Goal: Navigation & Orientation: Find specific page/section

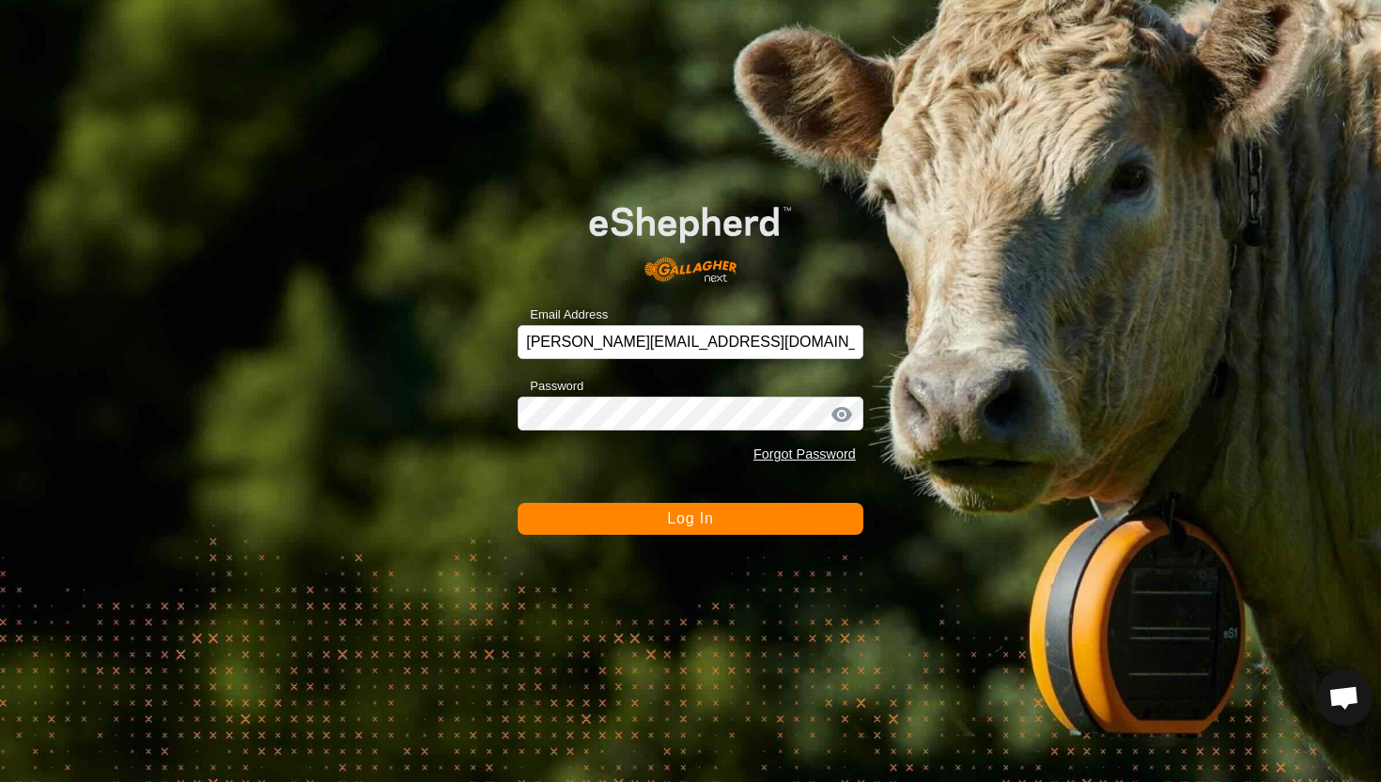
click at [815, 527] on button "Log In" at bounding box center [691, 519] width 346 height 32
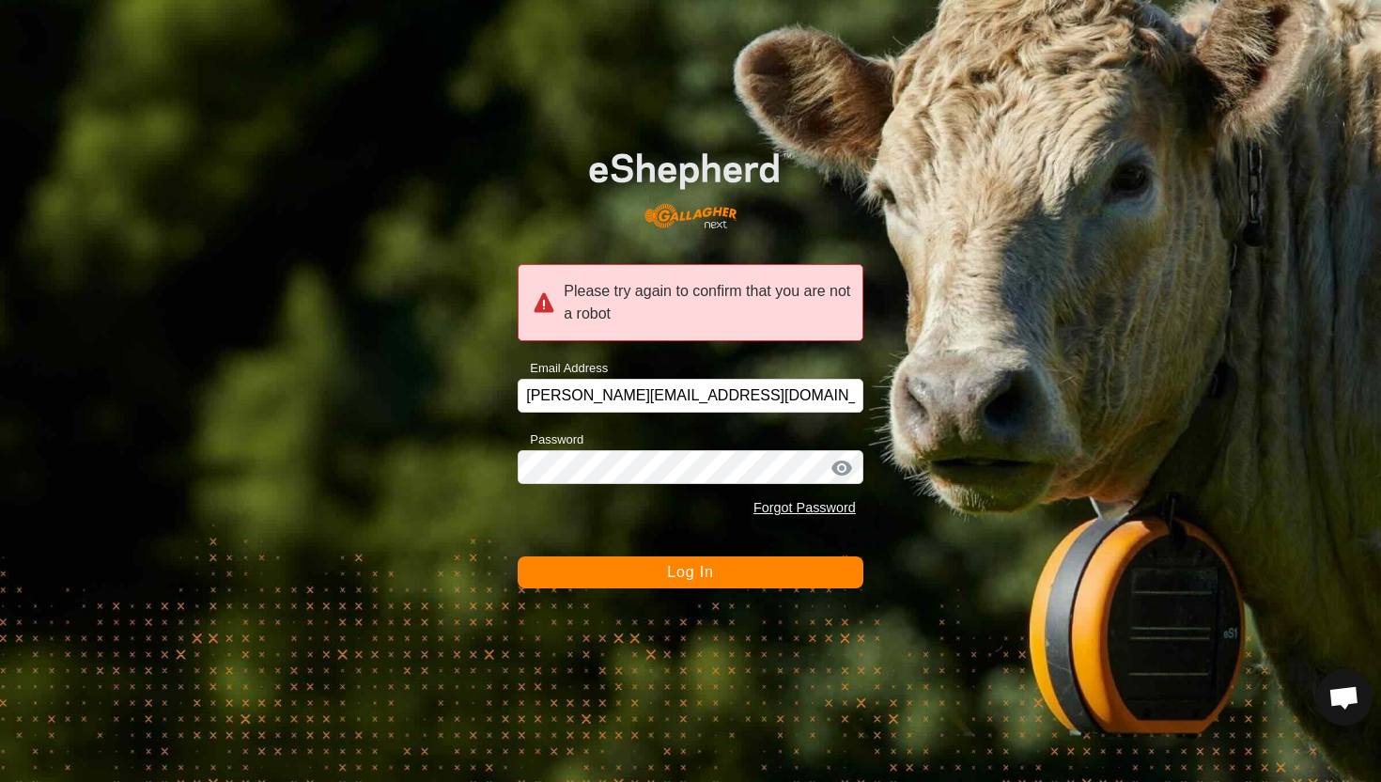
click at [762, 567] on button "Log In" at bounding box center [691, 572] width 346 height 32
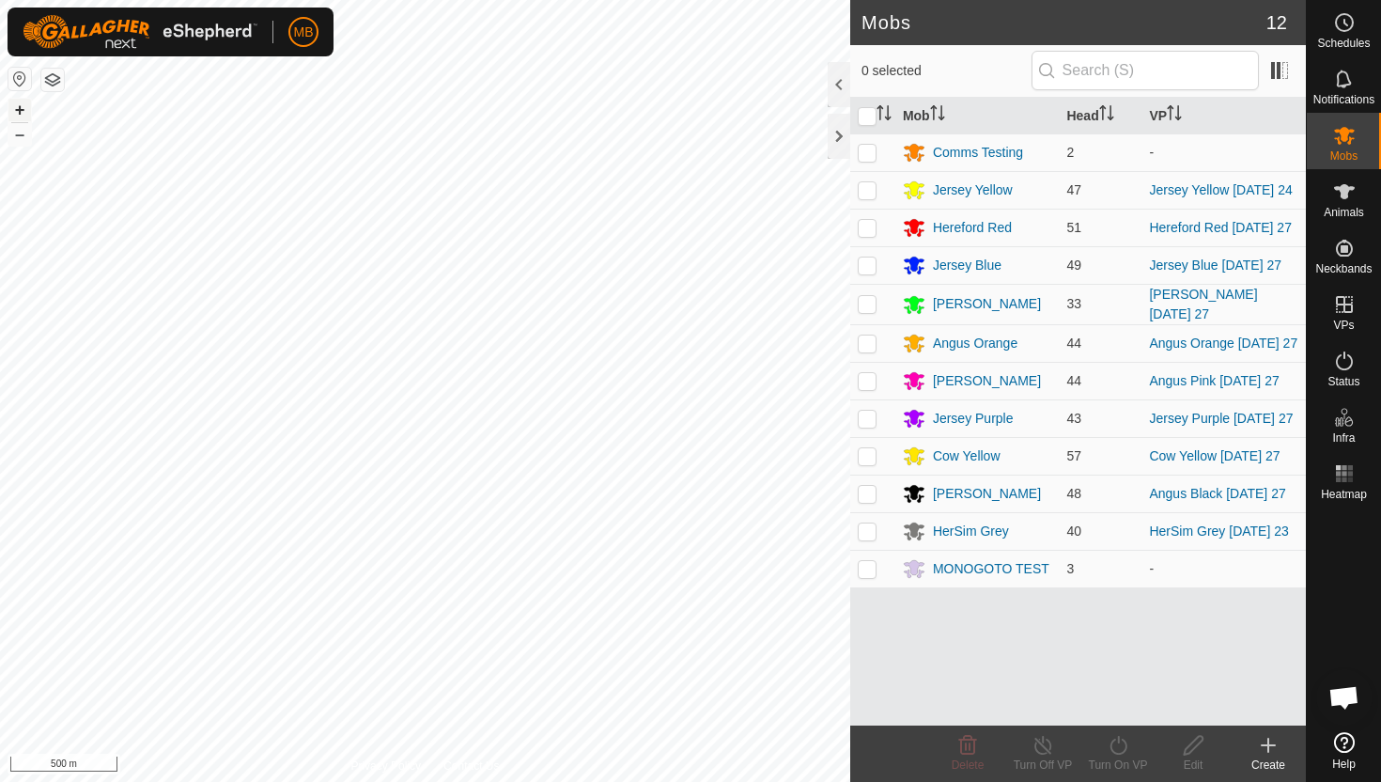
click at [19, 108] on button "+" at bounding box center [19, 110] width 23 height 23
click at [1341, 362] on icon at bounding box center [1344, 361] width 23 height 23
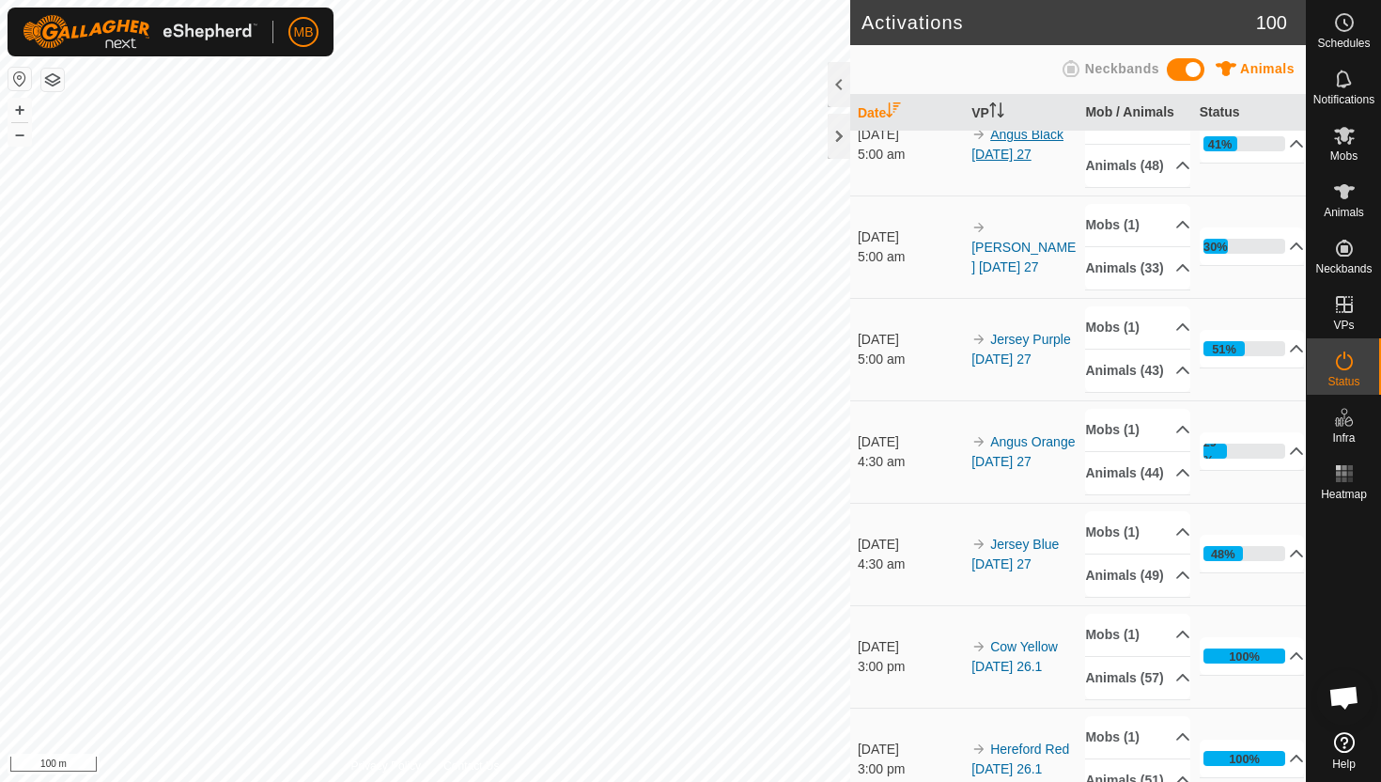
scroll to position [349, 0]
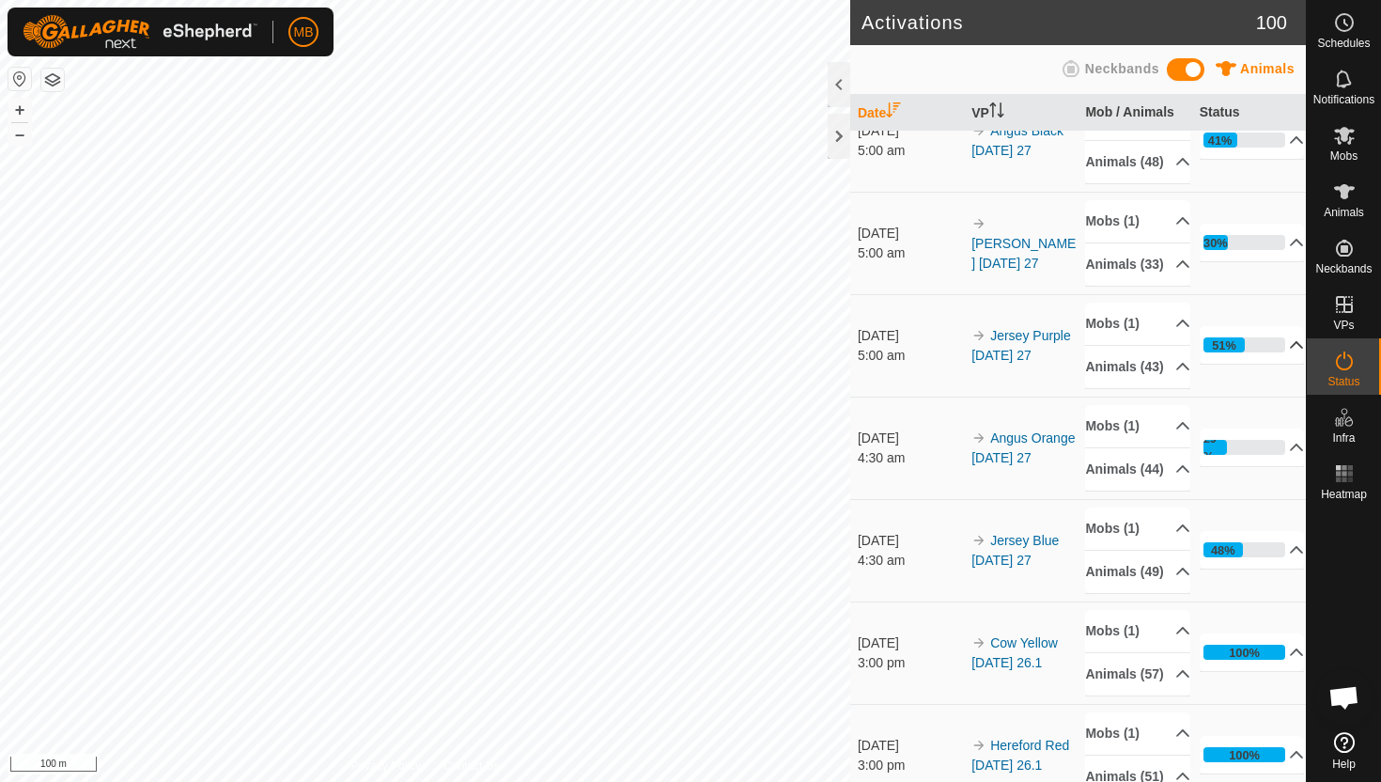
click at [1293, 364] on p-accordion-header "51%" at bounding box center [1252, 345] width 105 height 38
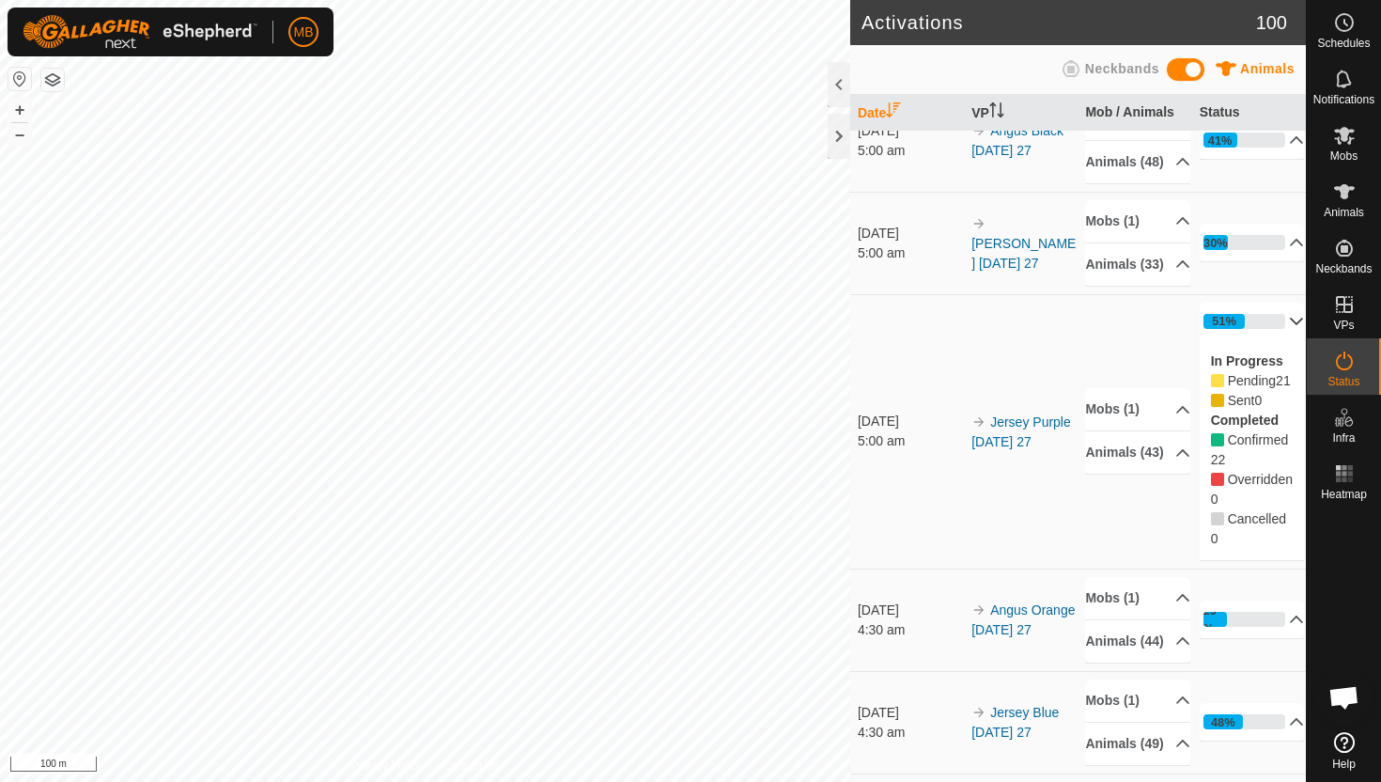
click at [1290, 340] on p-accordion-header "51%" at bounding box center [1252, 322] width 105 height 38
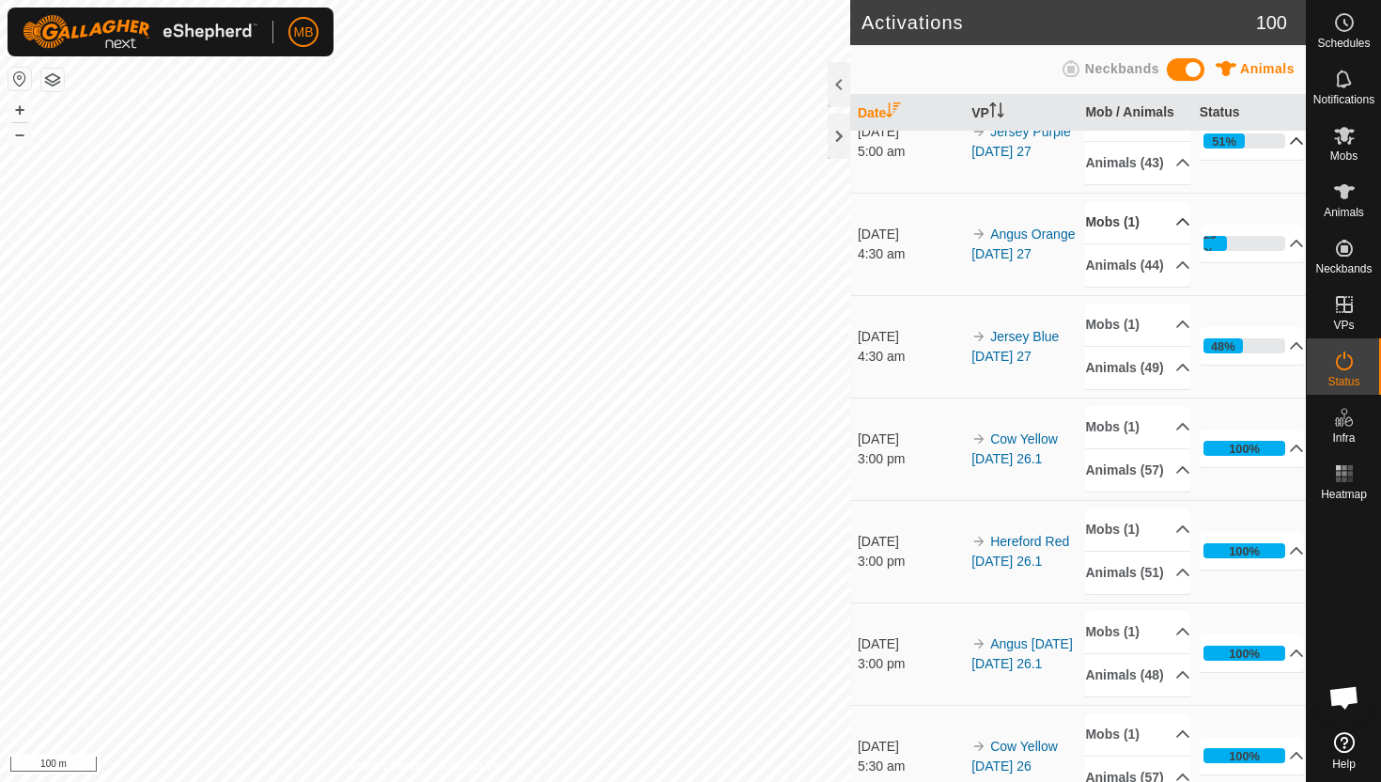
scroll to position [550, 0]
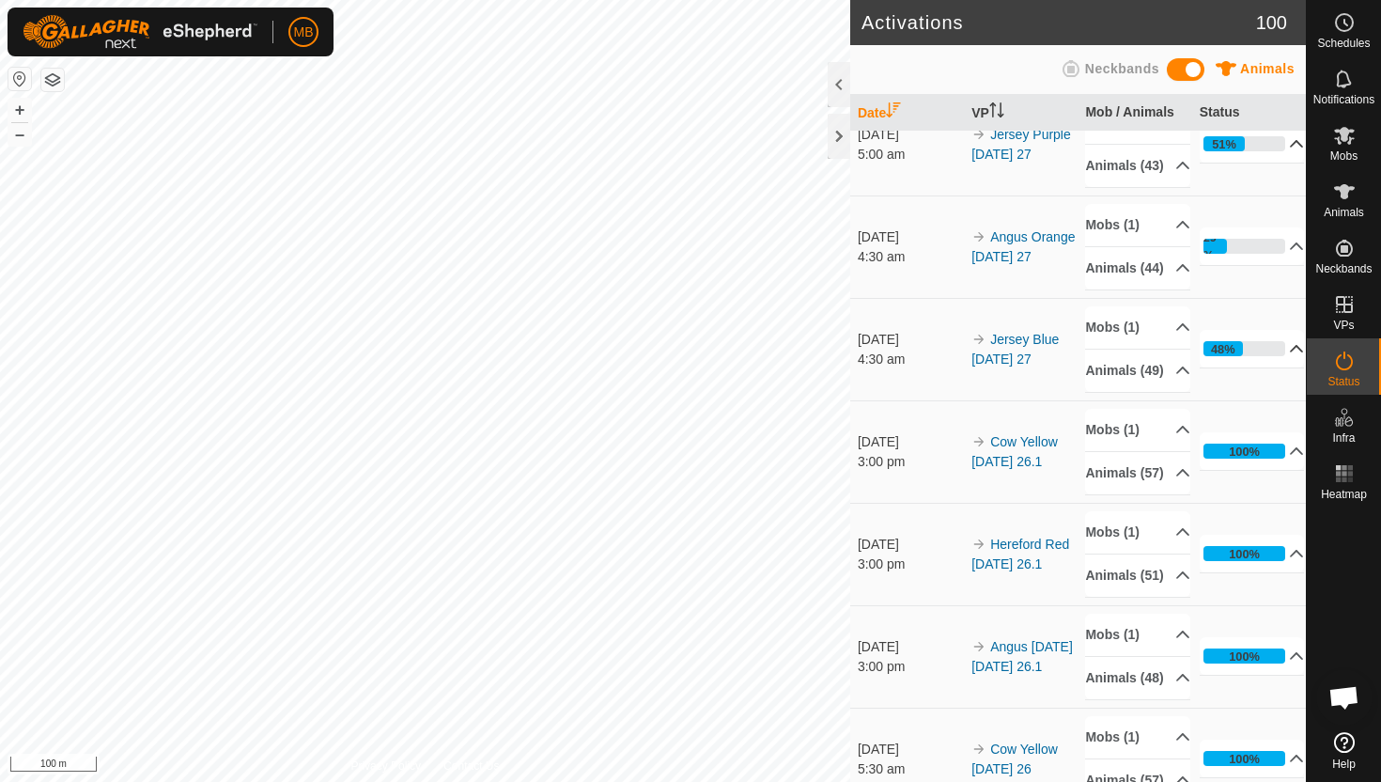
click at [1284, 367] on p-accordion-header "48%" at bounding box center [1252, 349] width 105 height 38
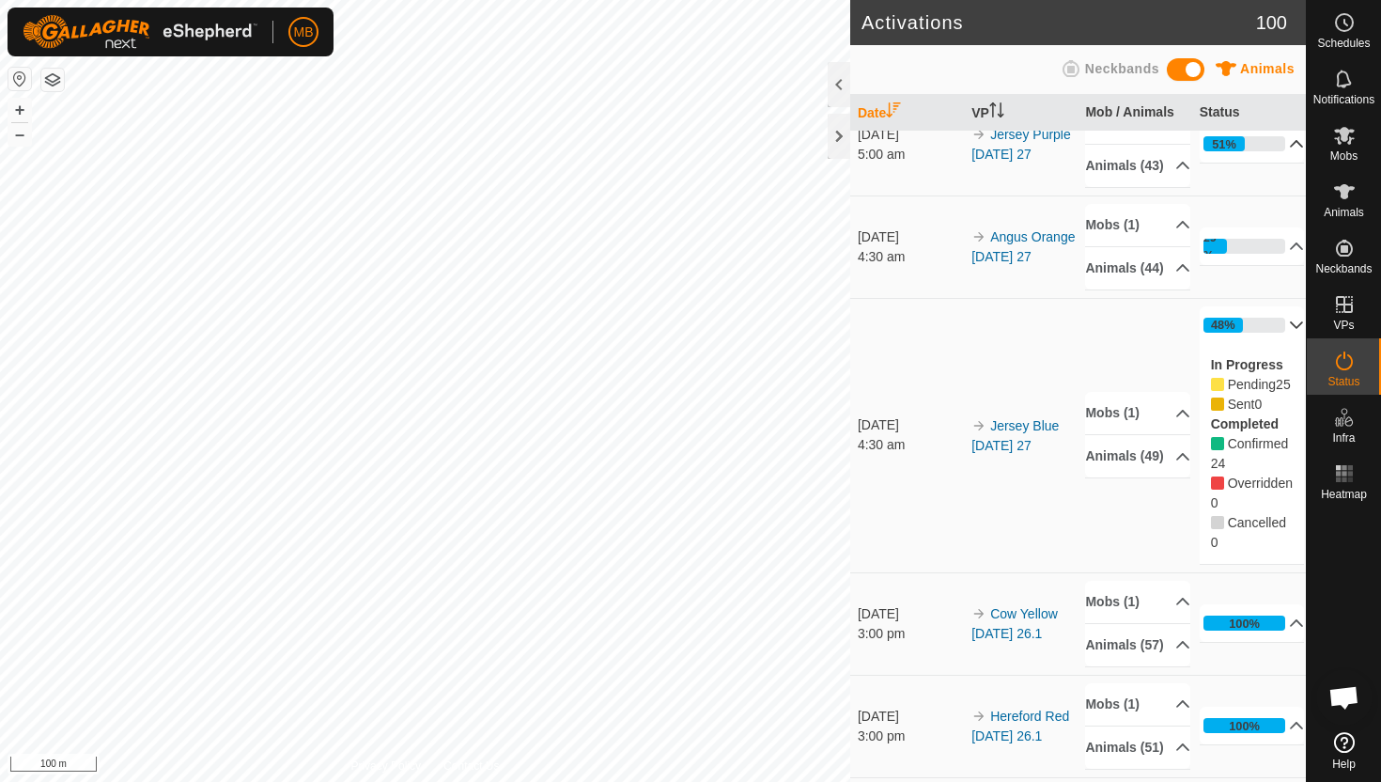
click at [1285, 344] on p-accordion-header "48%" at bounding box center [1252, 325] width 105 height 38
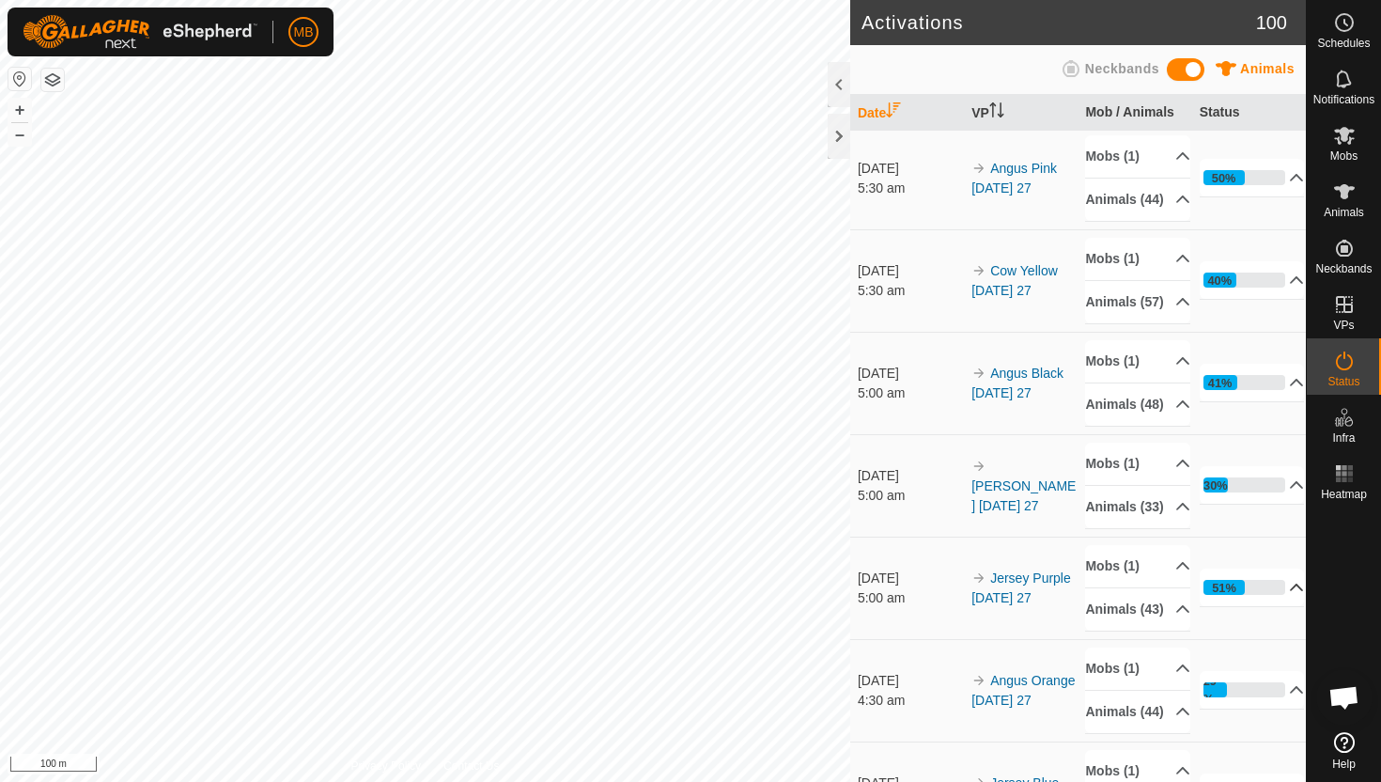
scroll to position [0, 0]
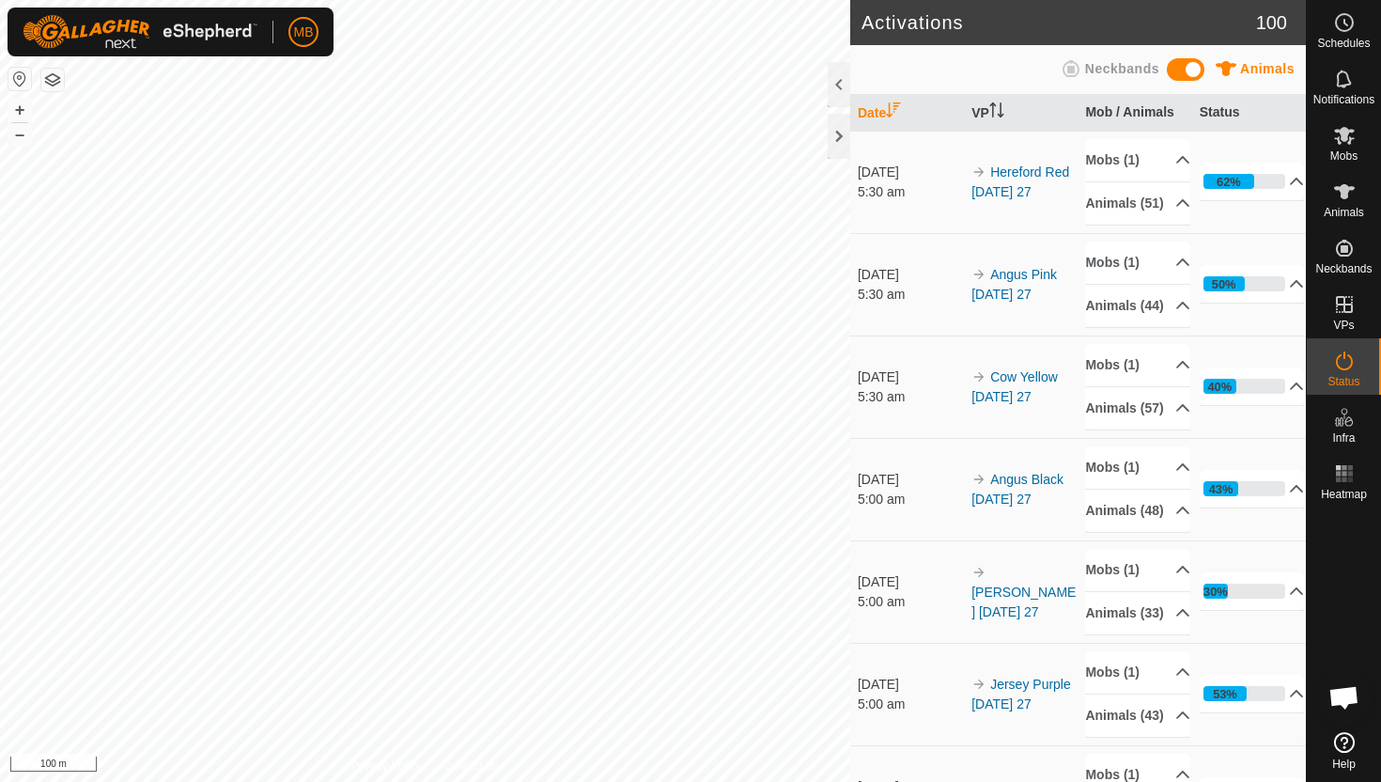
click at [293, 0] on html "MB Schedules Notifications Mobs Animals Neckbands VPs Status Infra Heatmap Help…" at bounding box center [690, 391] width 1381 height 782
click at [1340, 190] on icon at bounding box center [1344, 191] width 21 height 15
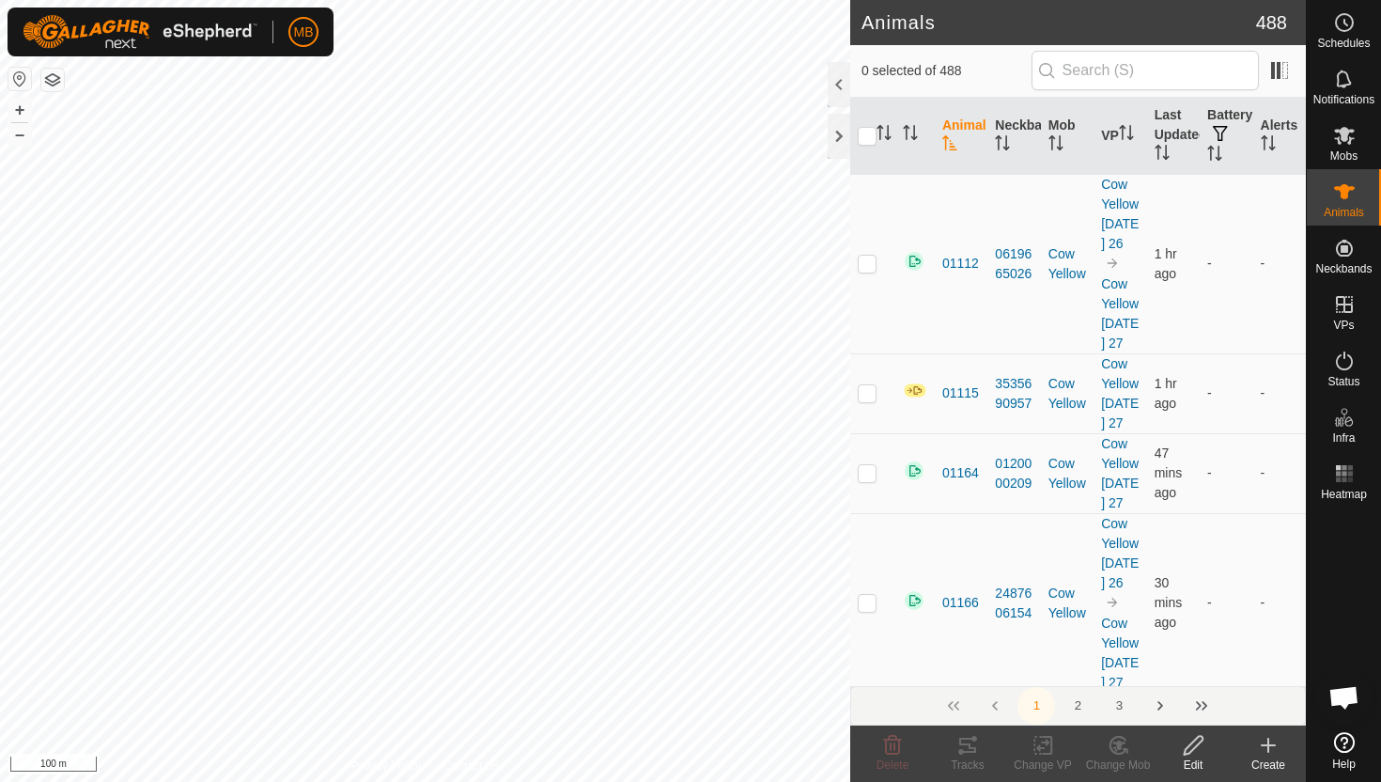
click at [839, 83] on div at bounding box center [839, 84] width 23 height 45
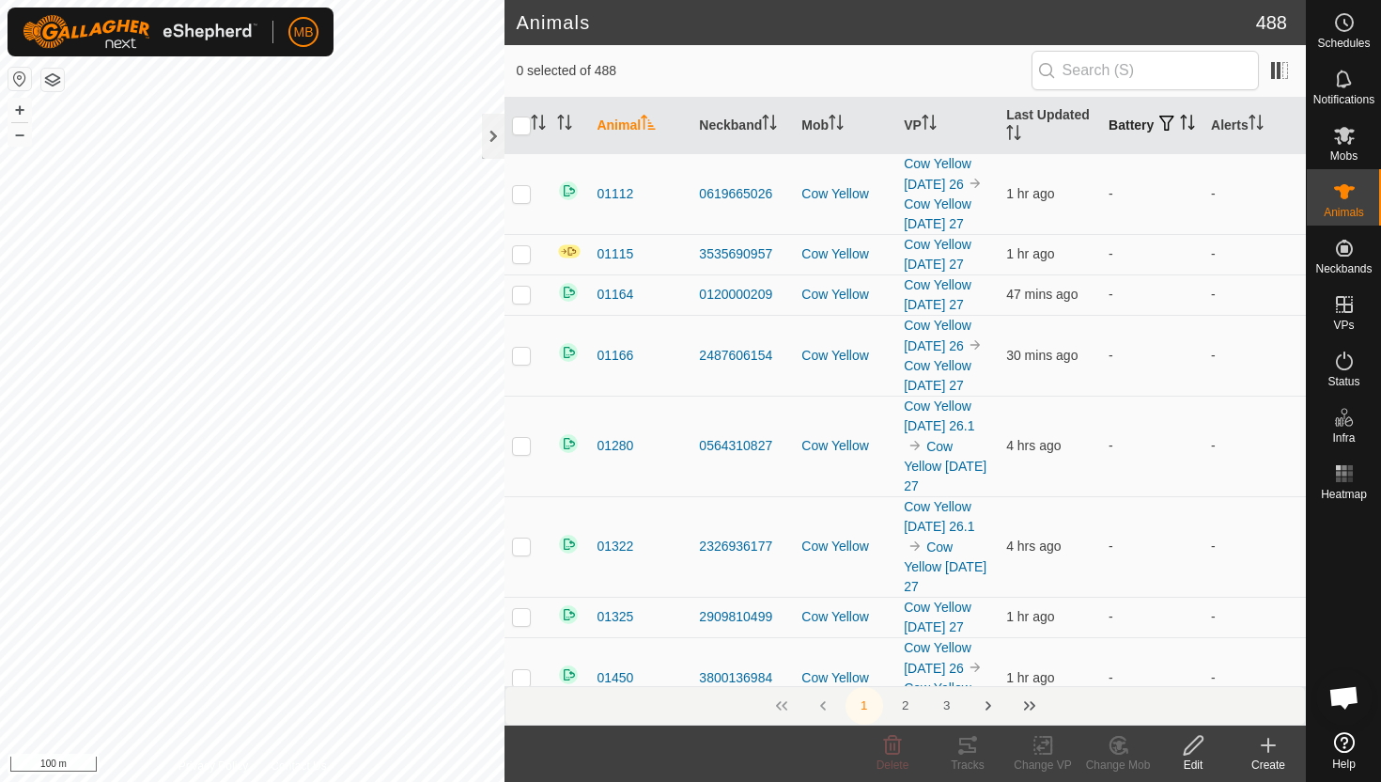
click at [1180, 130] on icon "Activate to sort" at bounding box center [1187, 122] width 15 height 15
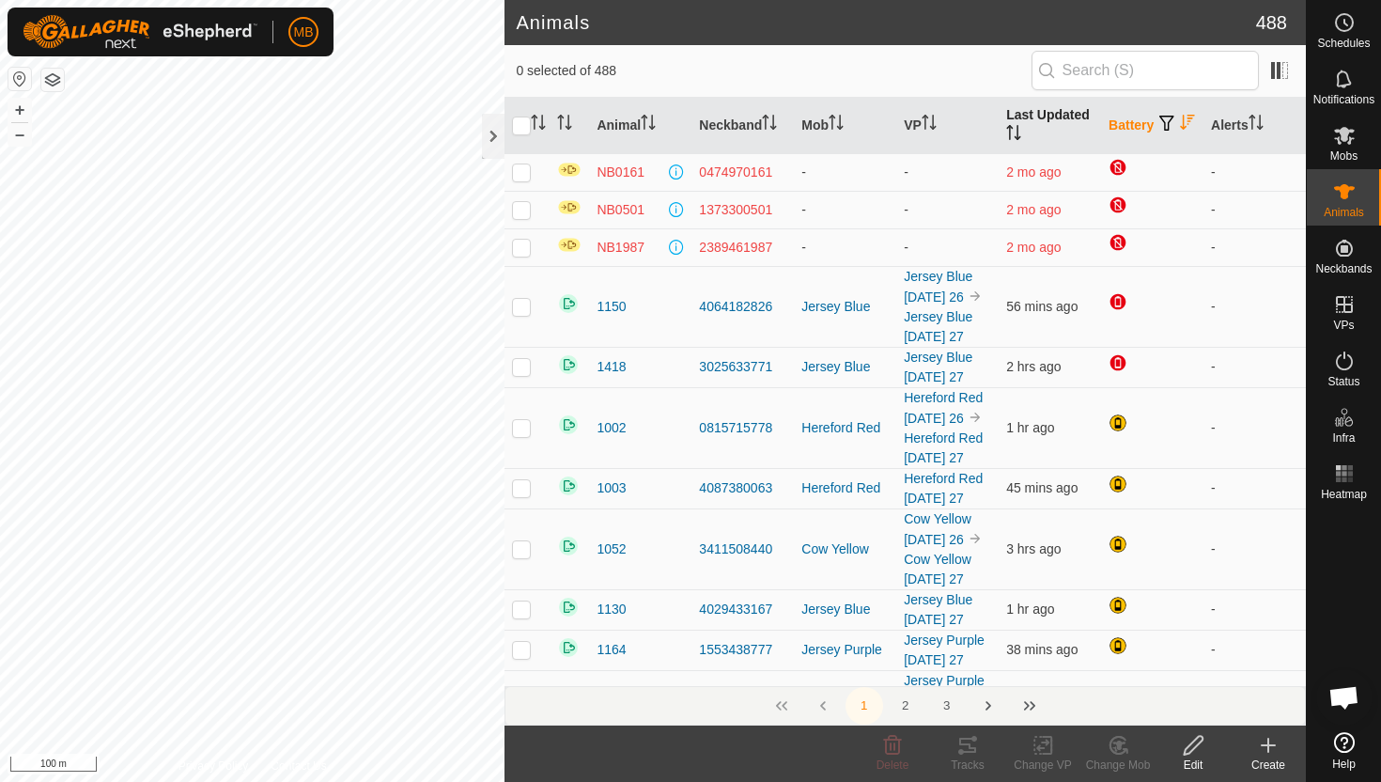
click at [1015, 131] on icon "Activate to sort" at bounding box center [1013, 132] width 15 height 15
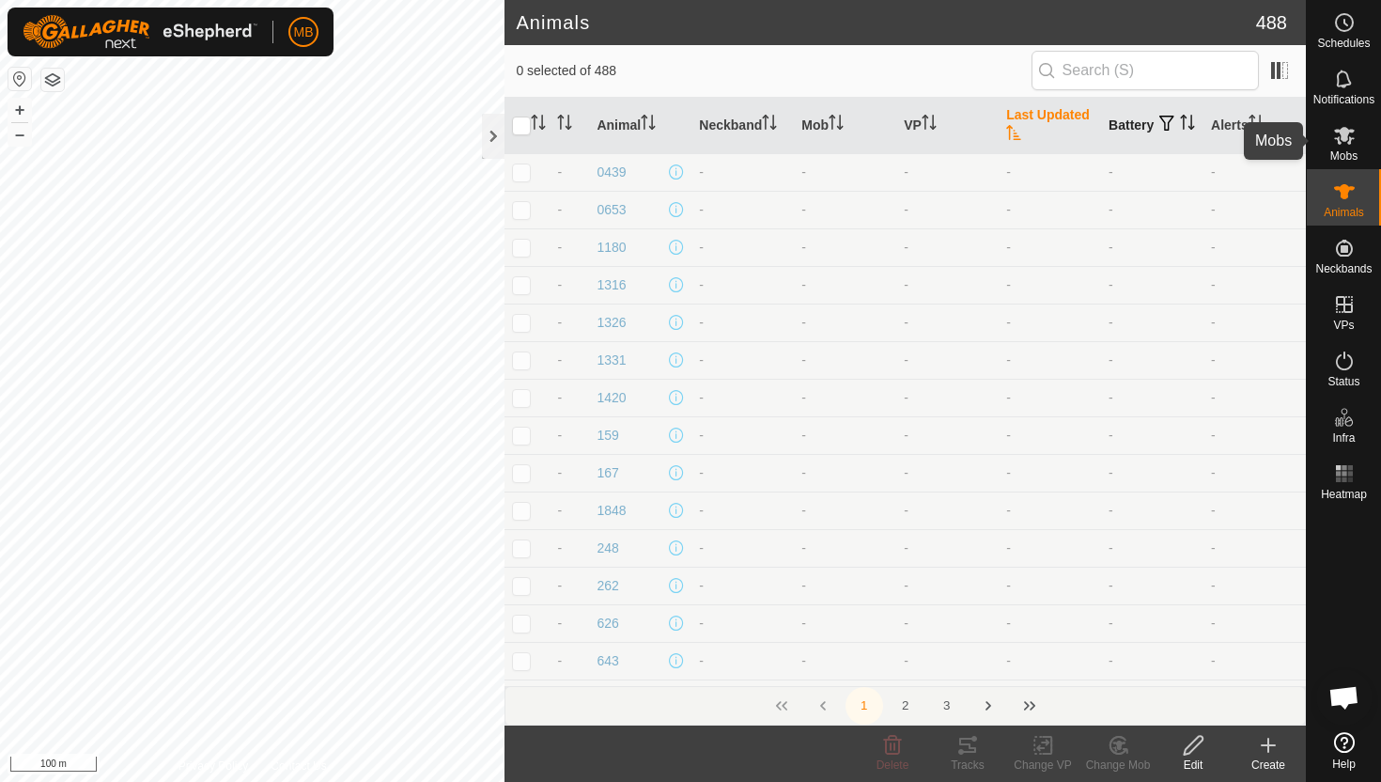
click at [1345, 135] on icon at bounding box center [1344, 136] width 21 height 18
